Goal: Communication & Community: Answer question/provide support

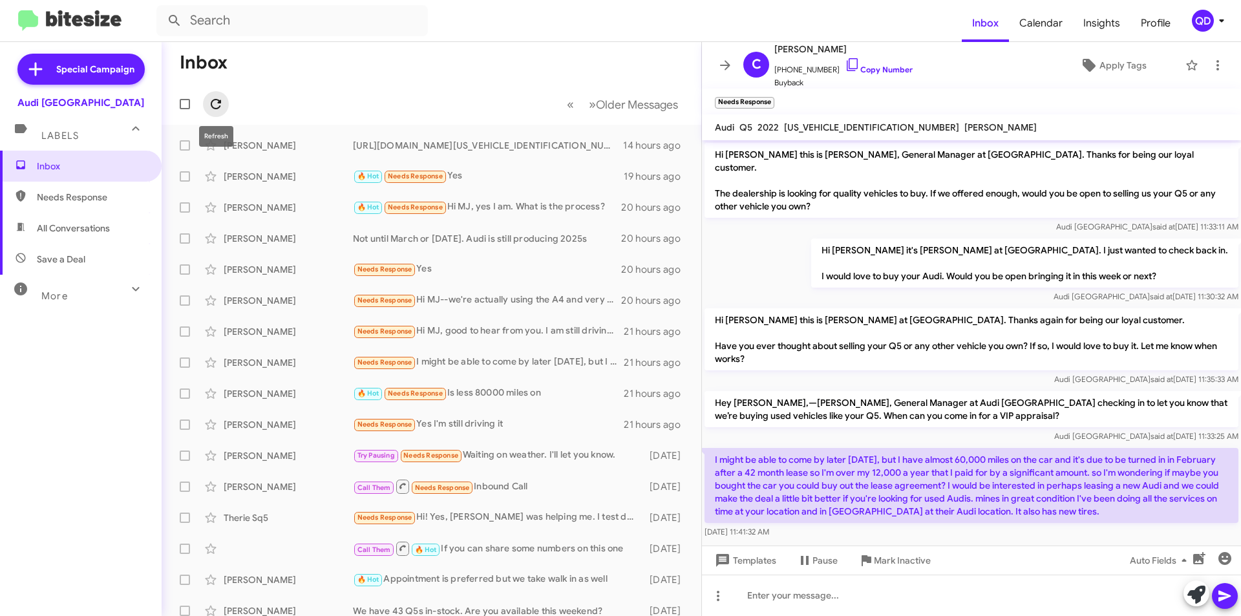
click at [219, 100] on icon at bounding box center [216, 104] width 16 height 16
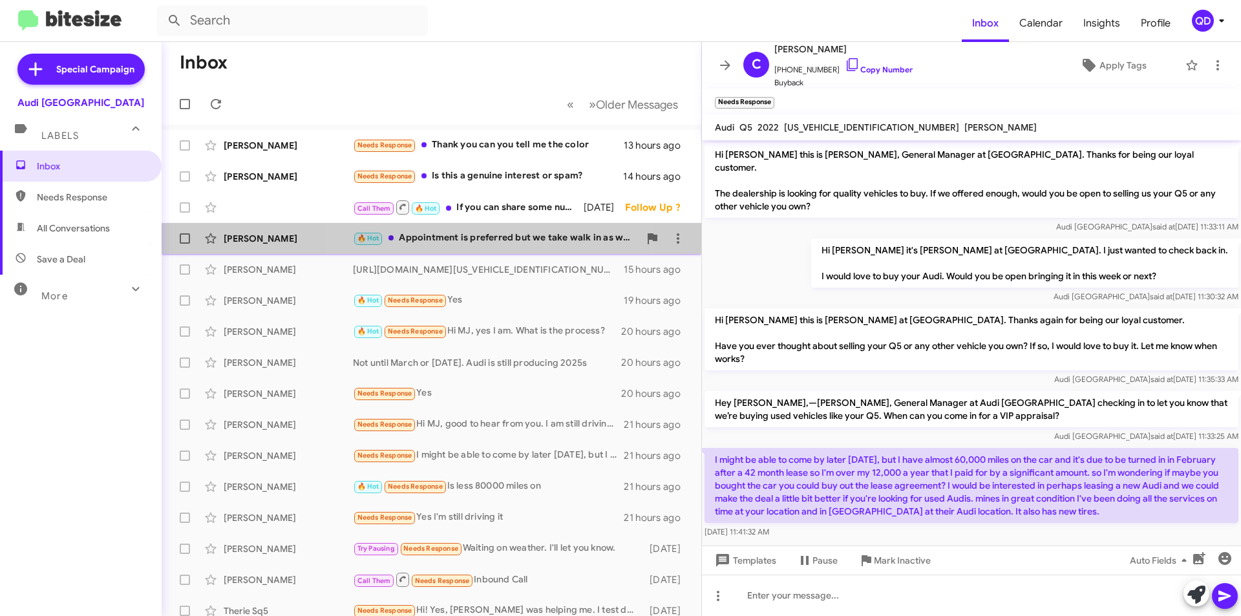
click at [479, 239] on div "🔥 Hot Appointment is preferred but we take walk in as well" at bounding box center [496, 238] width 286 height 15
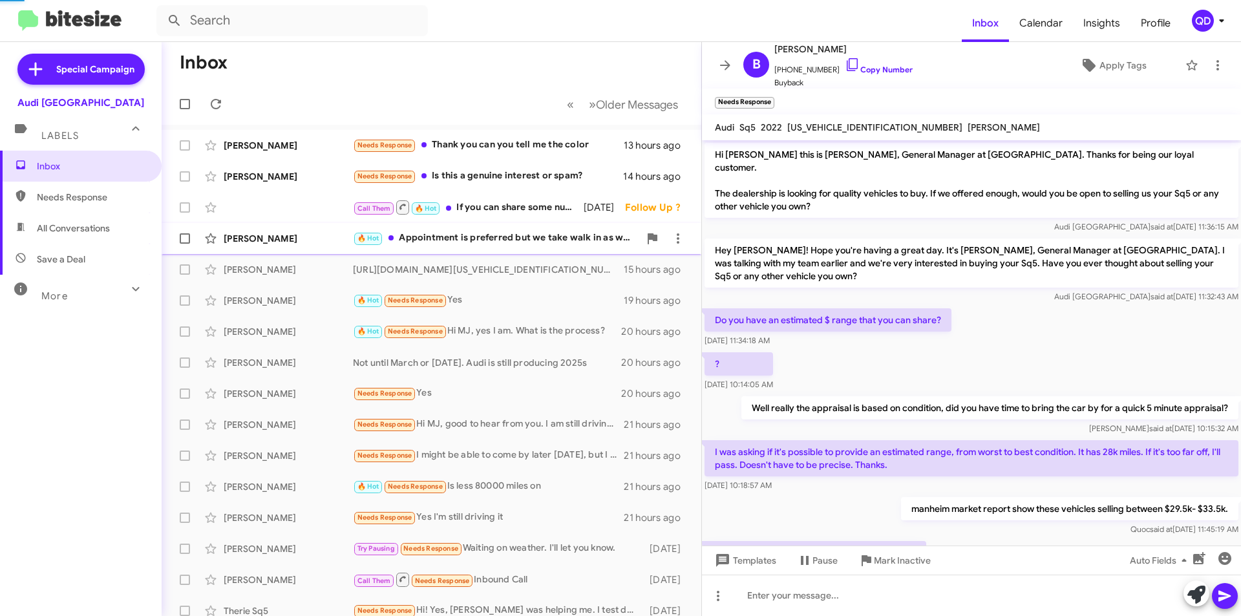
scroll to position [97, 0]
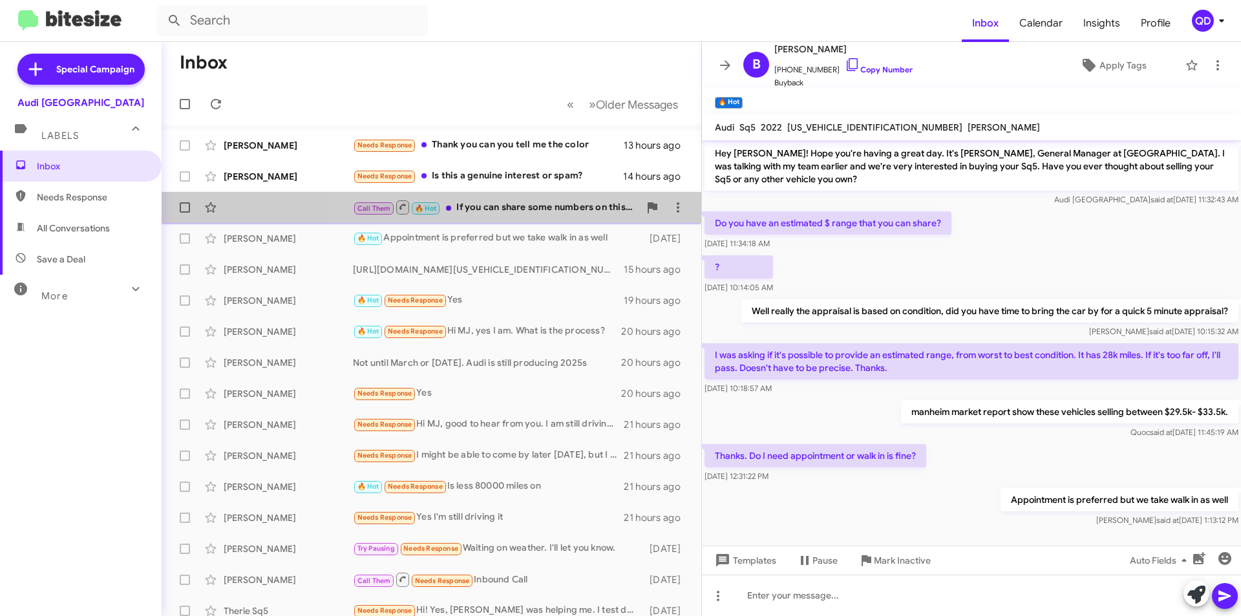
click at [518, 209] on div "Call Them 🔥 Hot If you can share some numbers on this one" at bounding box center [496, 207] width 286 height 16
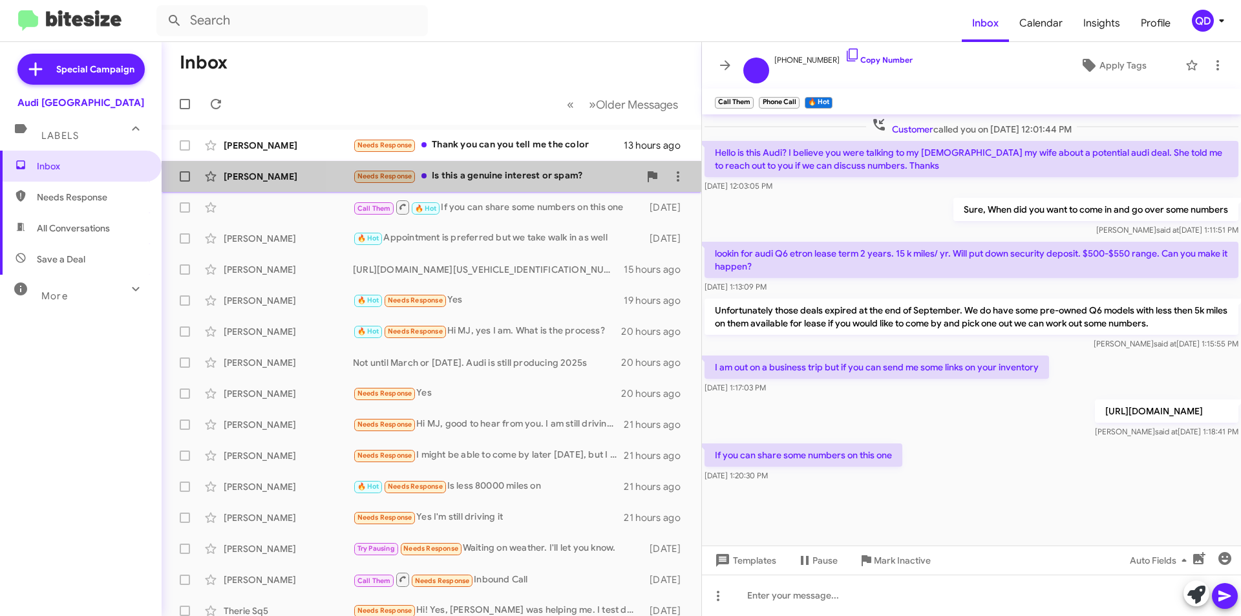
click at [532, 173] on div "Needs Response Is this a genuine interest or spam?" at bounding box center [496, 176] width 286 height 15
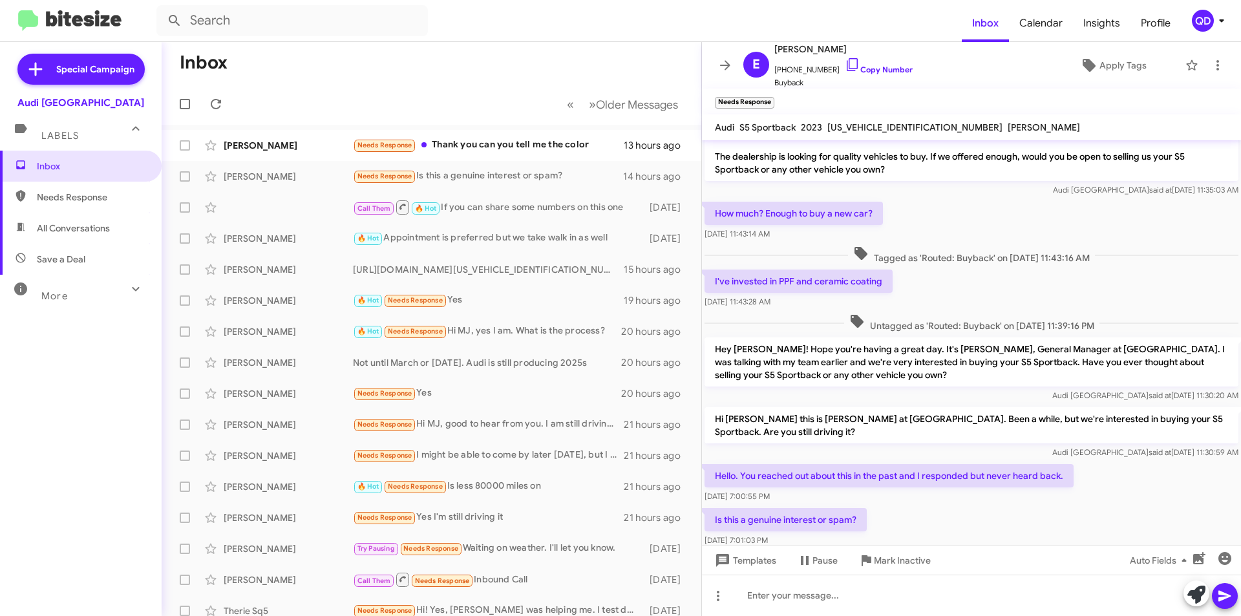
scroll to position [57, 0]
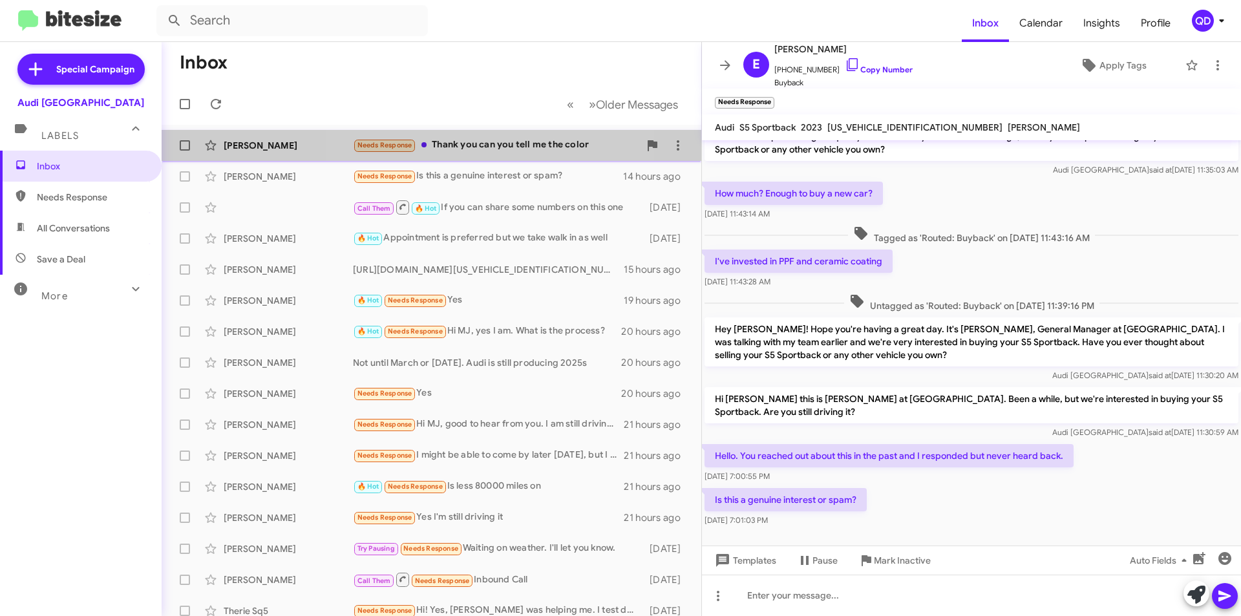
click at [503, 147] on div "Needs Response Thank you can you tell me the color" at bounding box center [496, 145] width 286 height 15
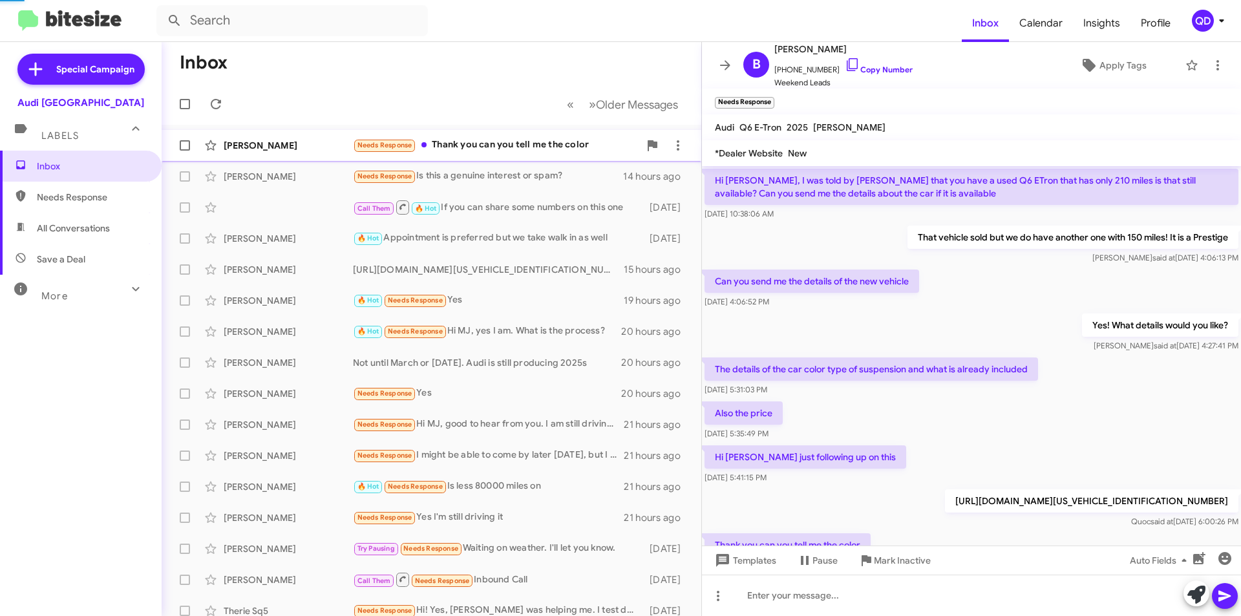
scroll to position [118, 0]
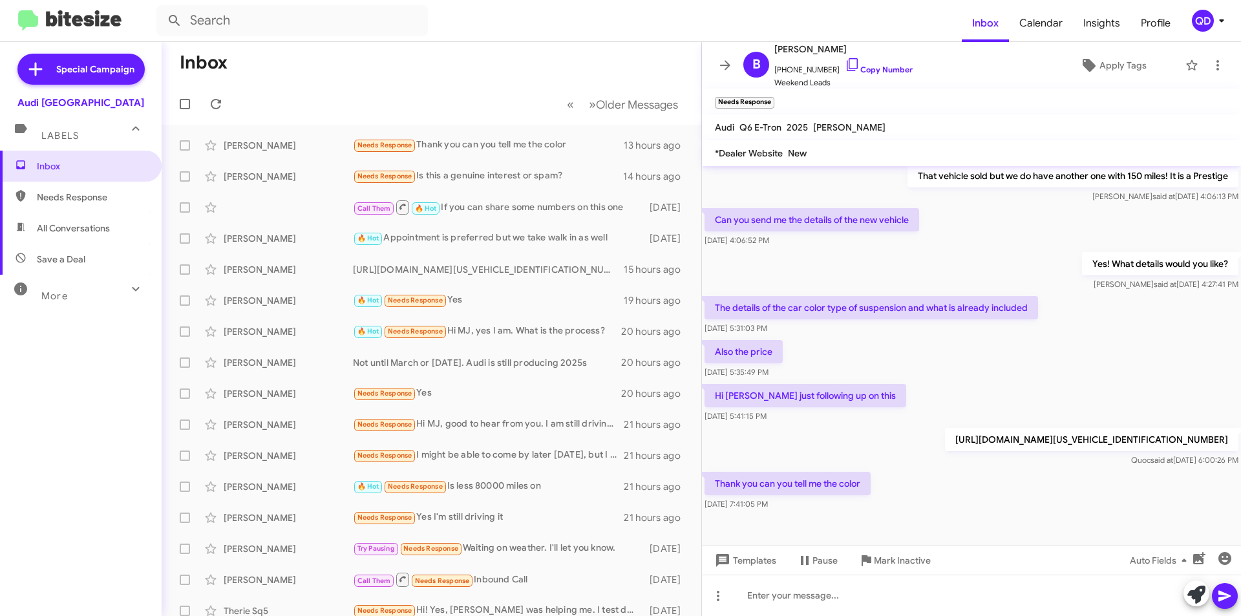
click at [945, 443] on p "[URL][DOMAIN_NAME][US_VEHICLE_IDENTIFICATION_NUMBER]" at bounding box center [1092, 439] width 294 height 23
click at [945, 439] on p "[URL][DOMAIN_NAME][US_VEHICLE_IDENTIFICATION_NUMBER]" at bounding box center [1092, 439] width 294 height 23
copy p "[URL][DOMAIN_NAME][US_VEHICLE_IDENTIFICATION_NUMBER]"
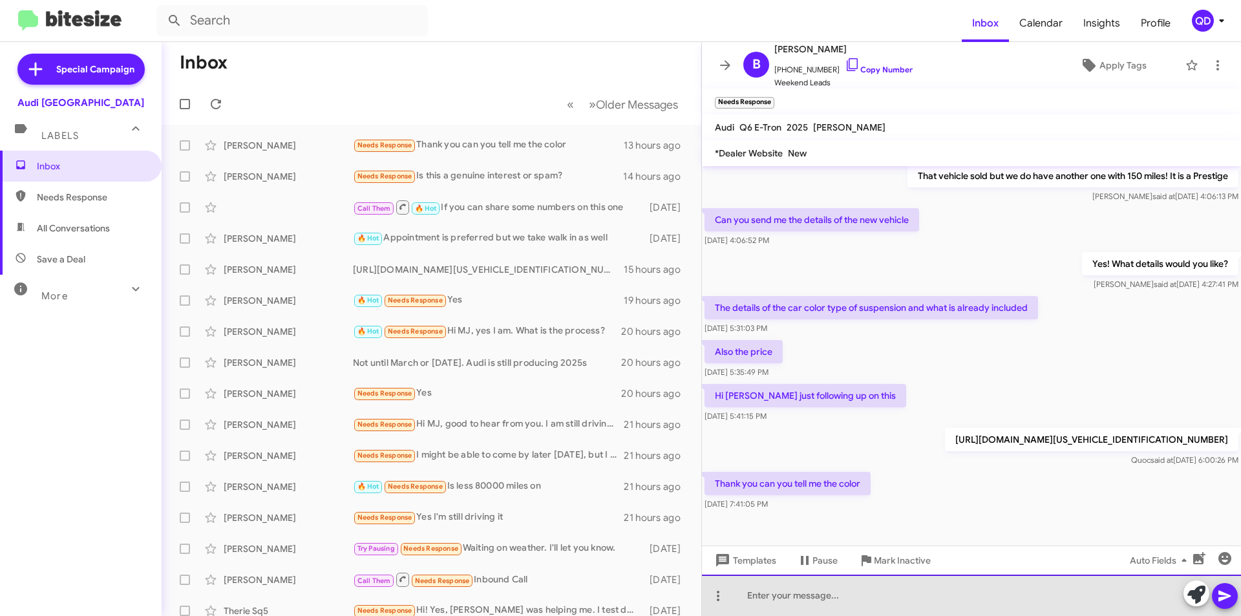
click at [815, 604] on div at bounding box center [971, 595] width 539 height 41
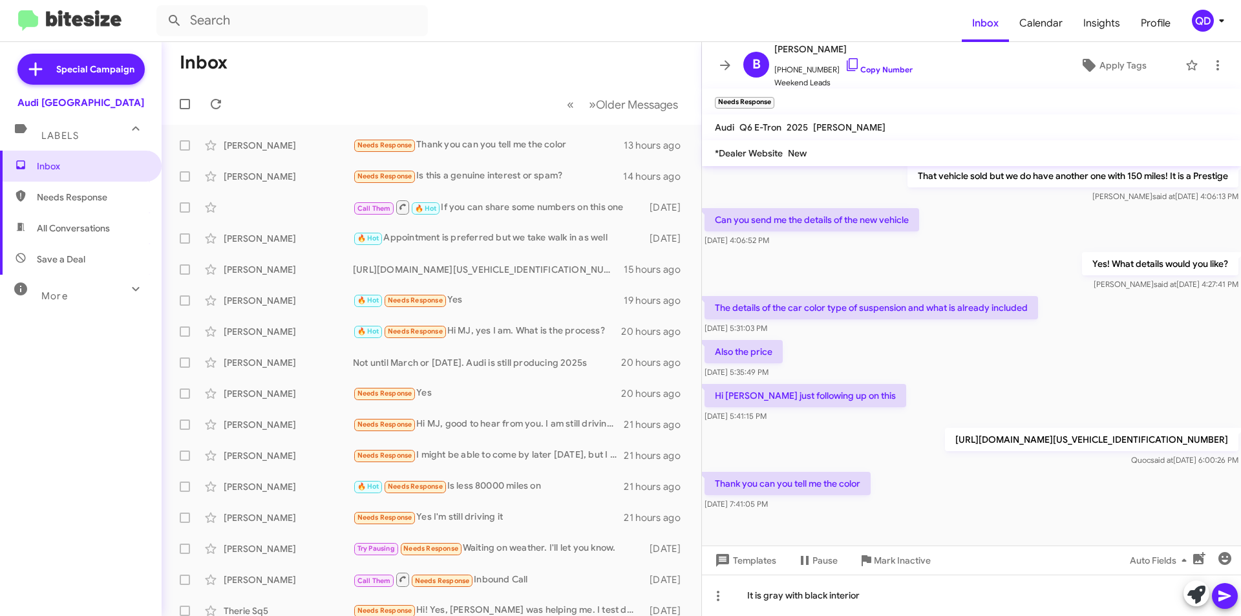
click at [1219, 605] on span at bounding box center [1225, 596] width 16 height 26
